Goal: Find contact information: Find contact information

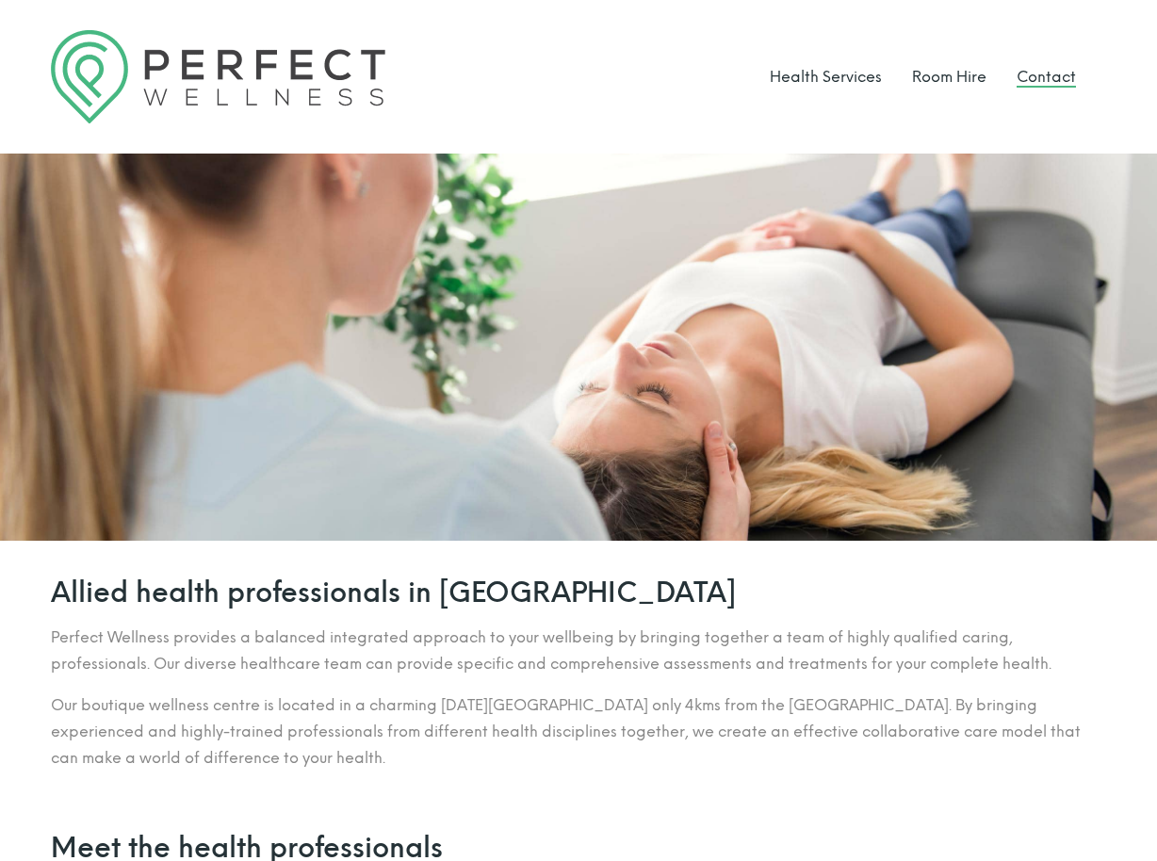
click at [1032, 72] on link "Contact" at bounding box center [1045, 77] width 59 height 18
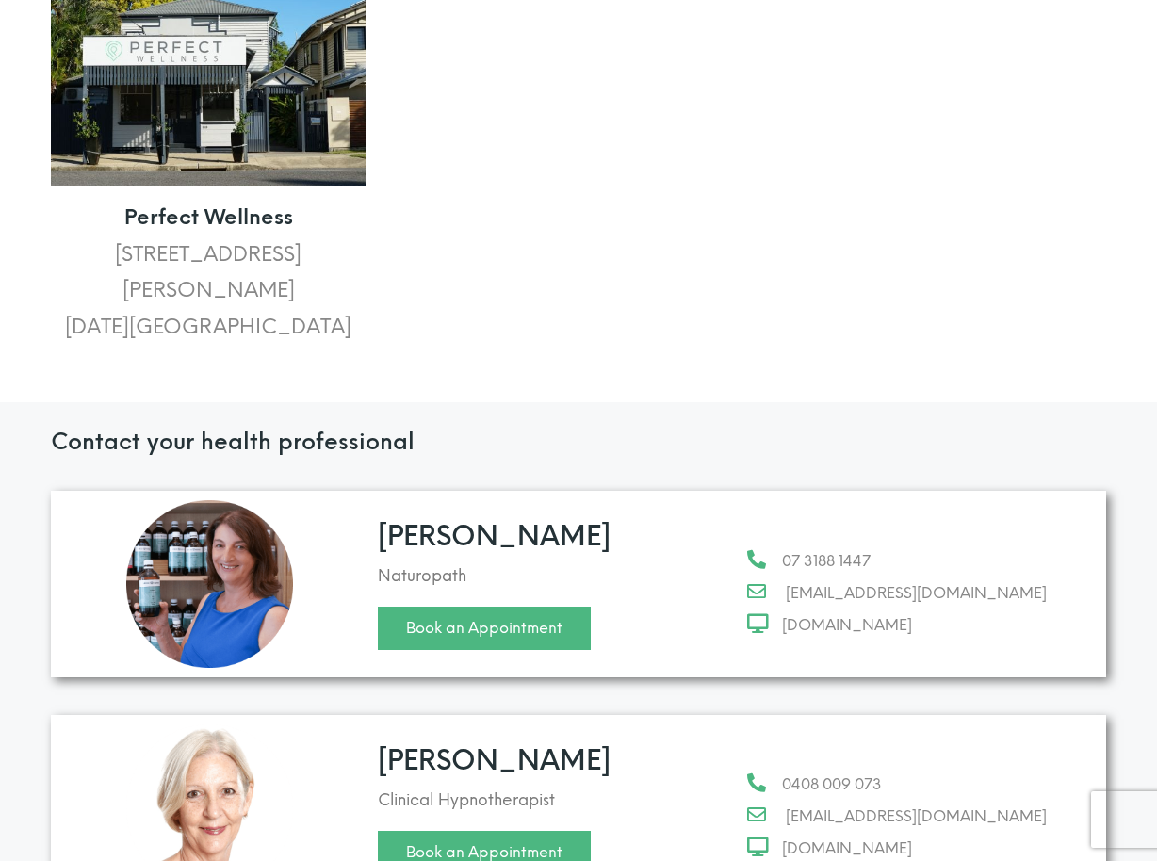
scroll to position [377, 0]
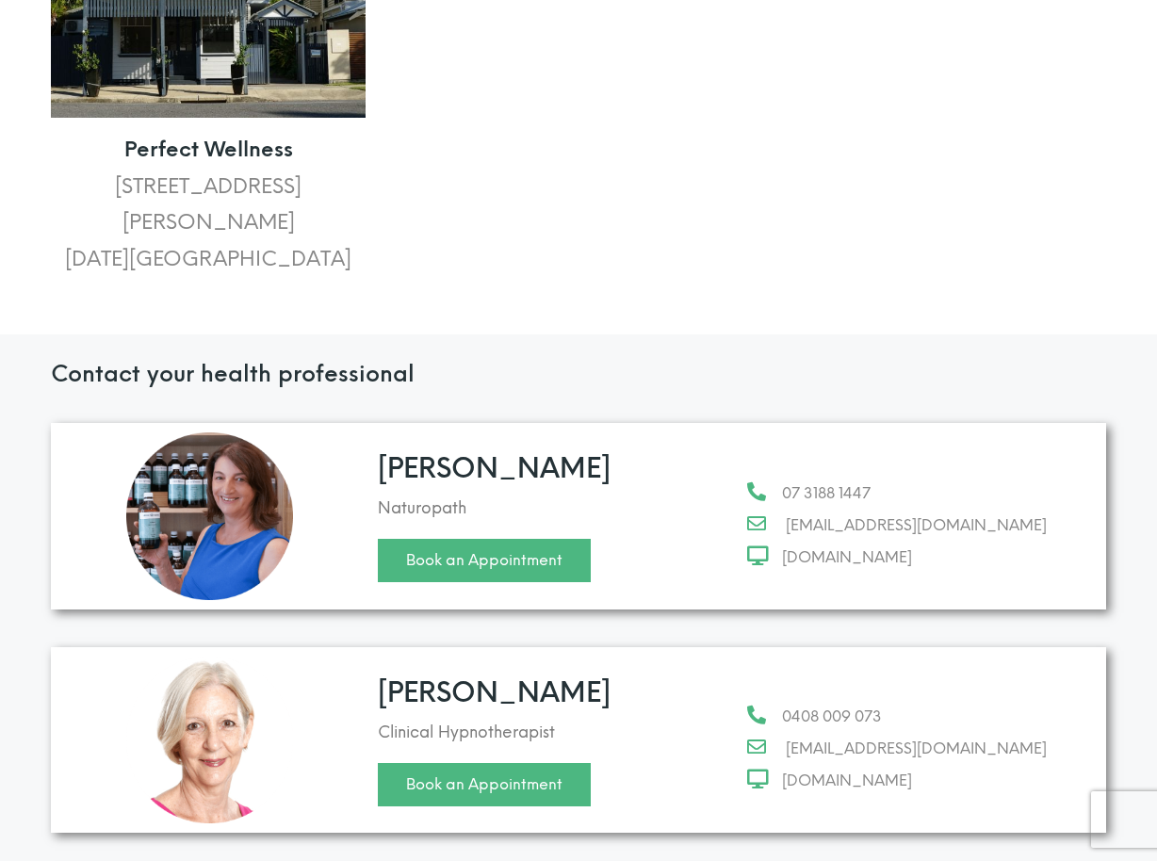
click at [821, 704] on span "0408 009 073" at bounding box center [826, 717] width 111 height 26
click at [817, 704] on span "0408 009 073" at bounding box center [826, 717] width 111 height 26
click at [820, 704] on span "0408 009 073" at bounding box center [826, 717] width 111 height 26
click at [824, 704] on span "0408 009 073" at bounding box center [826, 717] width 111 height 26
click at [819, 704] on span "0408 009 073" at bounding box center [826, 717] width 111 height 26
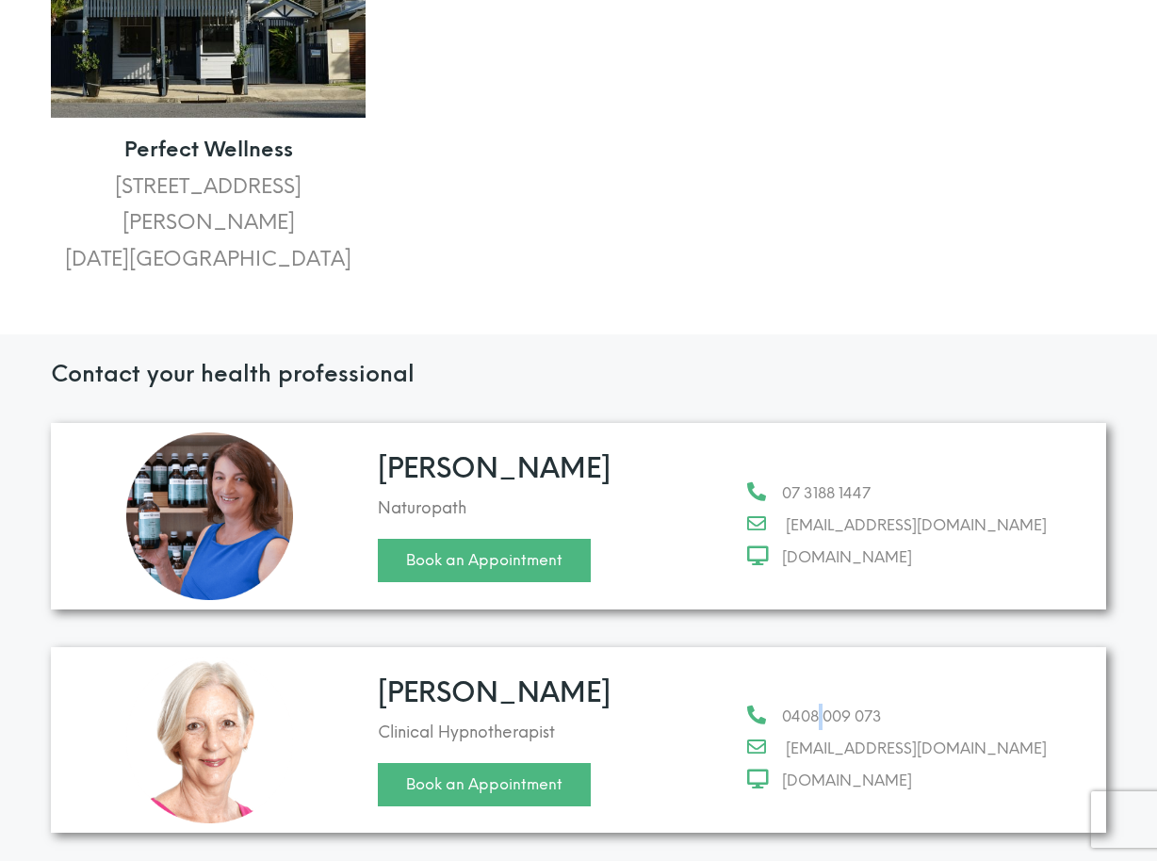
click at [819, 704] on span "0408 009 073" at bounding box center [826, 717] width 111 height 26
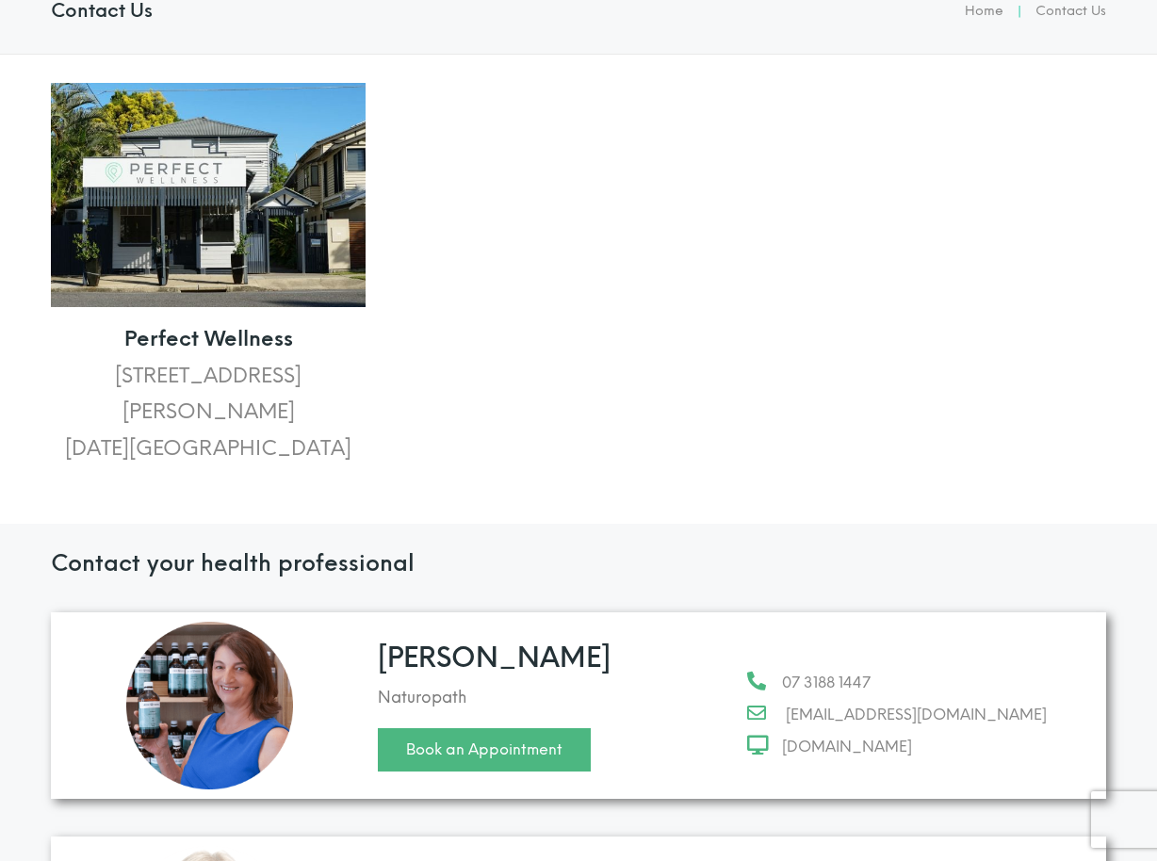
scroll to position [0, 0]
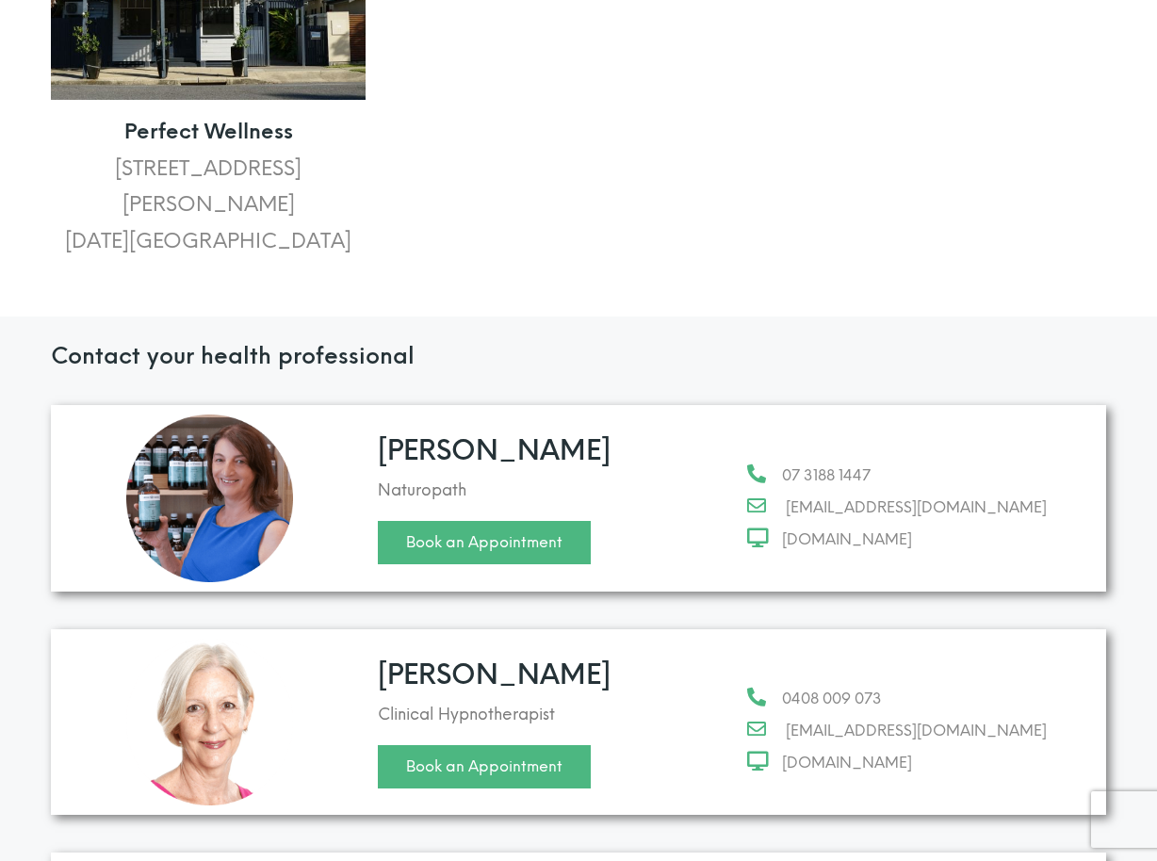
scroll to position [471, 0]
